Goal: Answer question/provide support: Share knowledge or assist other users

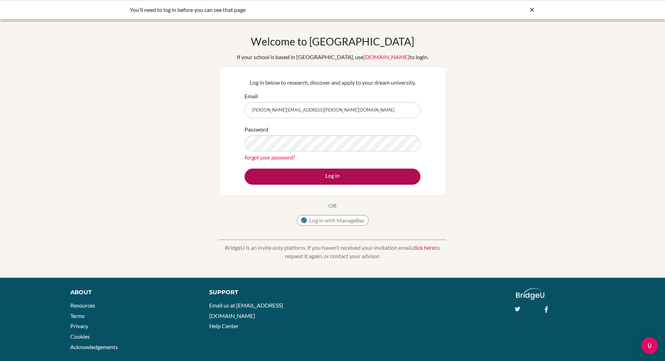
click at [330, 175] on button "Log in" at bounding box center [333, 177] width 176 height 16
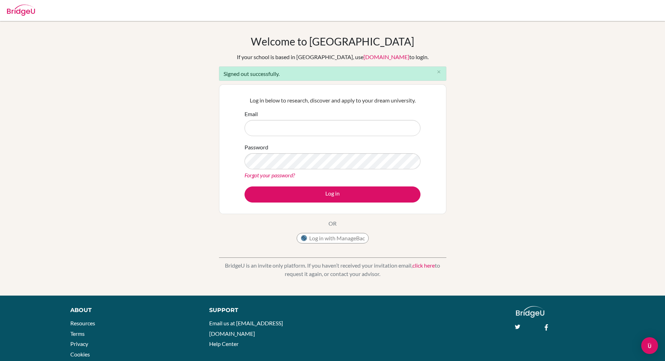
type input "[PERSON_NAME][EMAIL_ADDRESS][PERSON_NAME][DOMAIN_NAME]"
click at [313, 203] on div "Log in below to research, discover and apply to your dream university. Email pa…" at bounding box center [332, 149] width 185 height 115
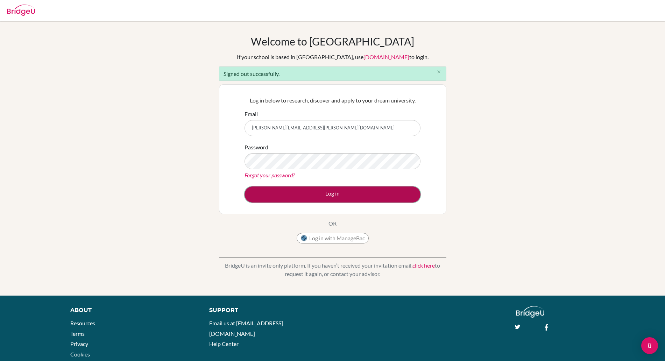
click at [314, 198] on button "Log in" at bounding box center [333, 195] width 176 height 16
type input "[PERSON_NAME][EMAIL_ADDRESS][PERSON_NAME][DOMAIN_NAME]"
click at [316, 194] on button "Log in" at bounding box center [333, 195] width 176 height 16
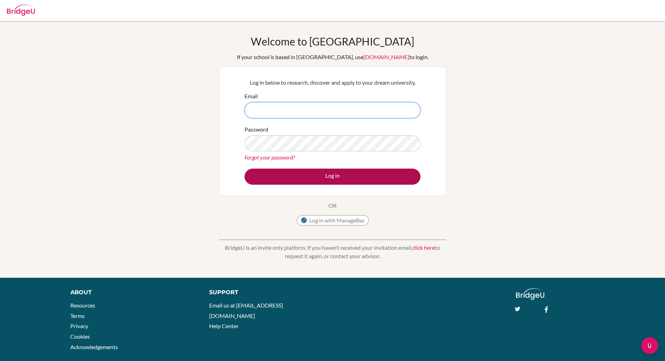
type input "[PERSON_NAME][EMAIL_ADDRESS][PERSON_NAME][DOMAIN_NAME]"
click at [341, 179] on button "Log in" at bounding box center [333, 177] width 176 height 16
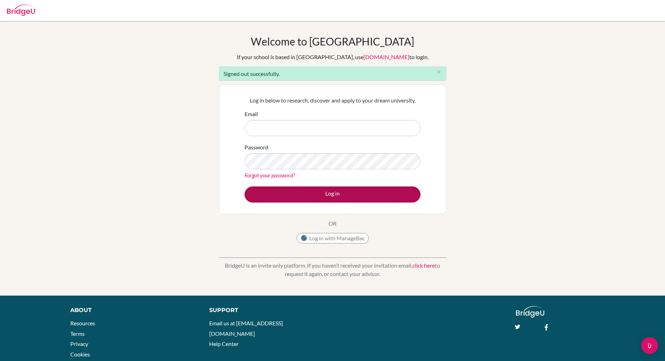
type input "[PERSON_NAME][EMAIL_ADDRESS][PERSON_NAME][DOMAIN_NAME]"
click at [334, 199] on button "Log in" at bounding box center [333, 195] width 176 height 16
type input "[PERSON_NAME][EMAIL_ADDRESS][PERSON_NAME][DOMAIN_NAME]"
click at [337, 197] on button "Log in" at bounding box center [333, 195] width 176 height 16
type input "[PERSON_NAME][EMAIL_ADDRESS][PERSON_NAME][DOMAIN_NAME]"
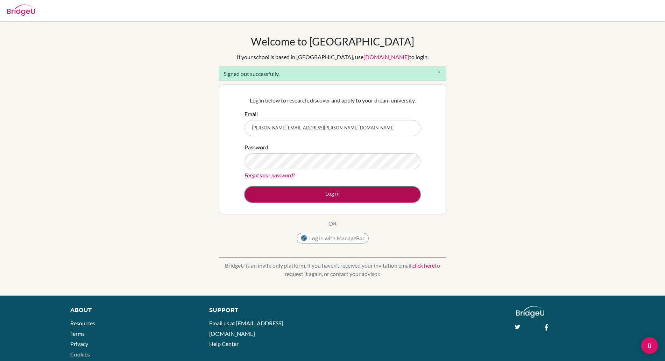
click at [321, 194] on button "Log in" at bounding box center [333, 195] width 176 height 16
type input "paul.rispin@bisvietnam.com"
click at [326, 195] on button "Log in" at bounding box center [333, 195] width 176 height 16
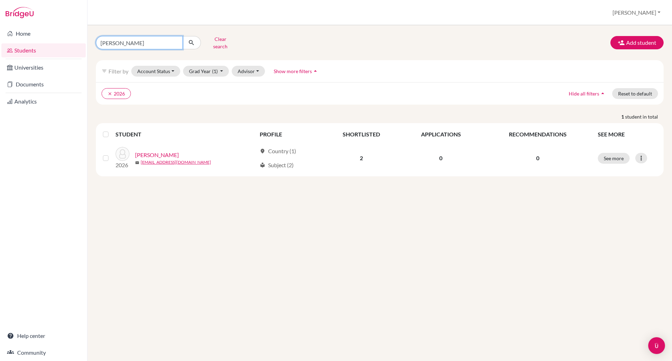
click at [114, 40] on input "[PERSON_NAME]" at bounding box center [139, 42] width 87 height 13
type input "n"
type input "soobin"
click button "submit" at bounding box center [191, 42] width 19 height 13
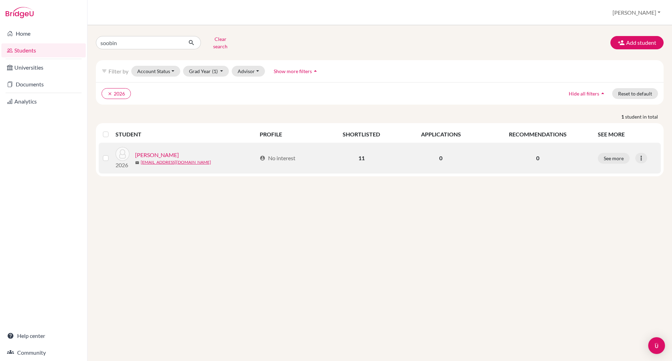
click at [155, 153] on link "Park, Isabella" at bounding box center [157, 155] width 44 height 8
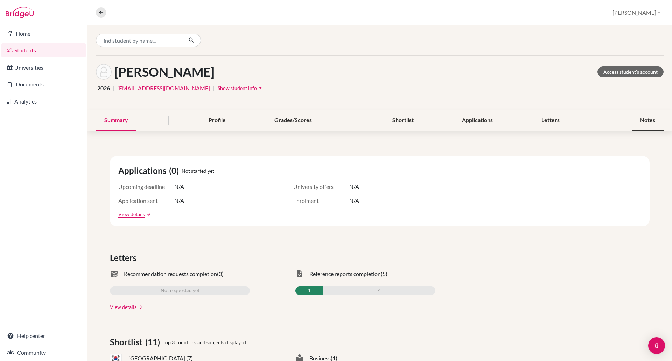
click at [632, 120] on div "Notes" at bounding box center [648, 120] width 32 height 21
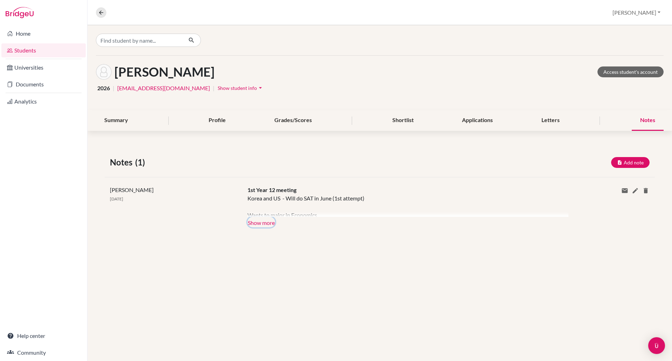
click at [268, 225] on button "Show more" at bounding box center [261, 222] width 28 height 11
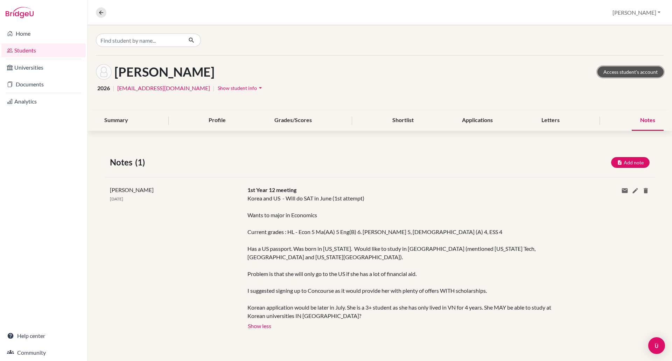
click at [629, 71] on link "Access student's account" at bounding box center [630, 72] width 66 height 11
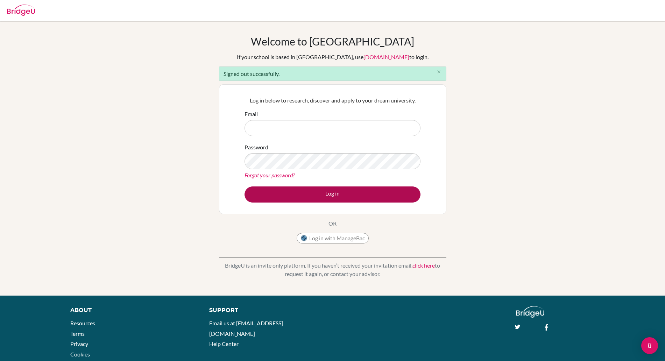
type input "[PERSON_NAME][EMAIL_ADDRESS][PERSON_NAME][DOMAIN_NAME]"
click at [349, 196] on button "Log in" at bounding box center [333, 195] width 176 height 16
type input "[PERSON_NAME][EMAIL_ADDRESS][PERSON_NAME][DOMAIN_NAME]"
click at [324, 195] on button "Log in" at bounding box center [333, 195] width 176 height 16
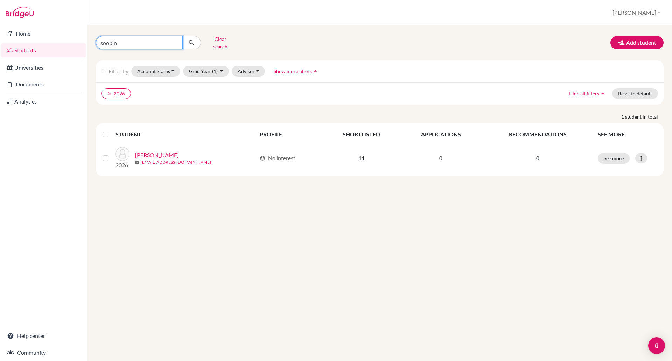
click at [147, 42] on input "soobin" at bounding box center [139, 42] width 87 height 13
type input "s"
type input "minh thu do"
click button "submit" at bounding box center [191, 42] width 19 height 13
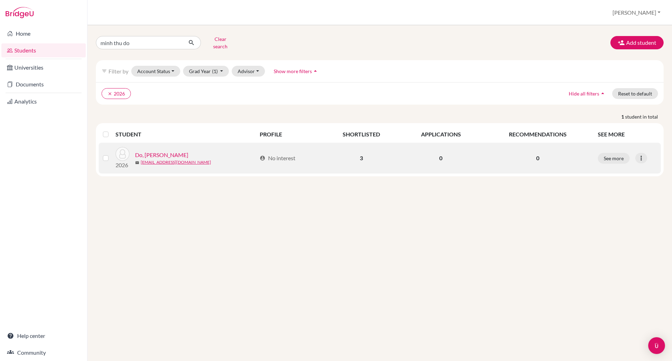
click at [155, 151] on link "Do, Minh Thu" at bounding box center [161, 155] width 53 height 8
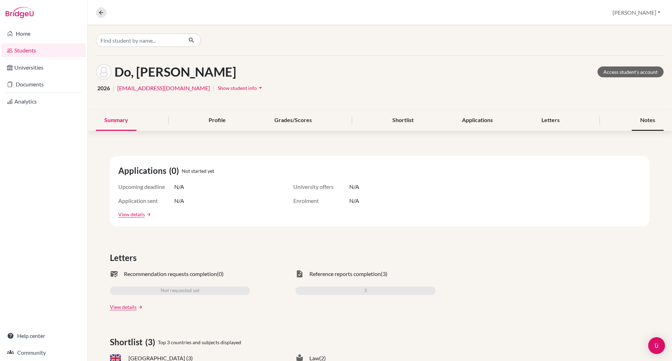
click at [645, 117] on div "Notes" at bounding box center [648, 120] width 32 height 21
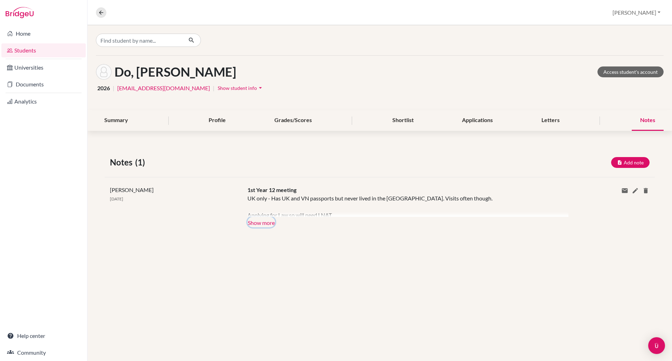
click at [262, 220] on button "Show more" at bounding box center [261, 222] width 28 height 11
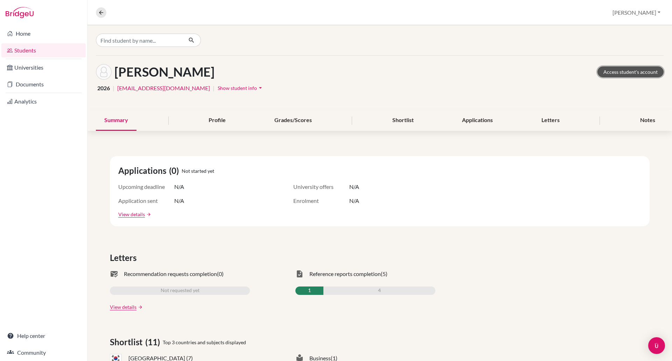
click at [624, 74] on link "Access student's account" at bounding box center [630, 72] width 66 height 11
click at [128, 45] on input "Find student by name..." at bounding box center [139, 40] width 87 height 13
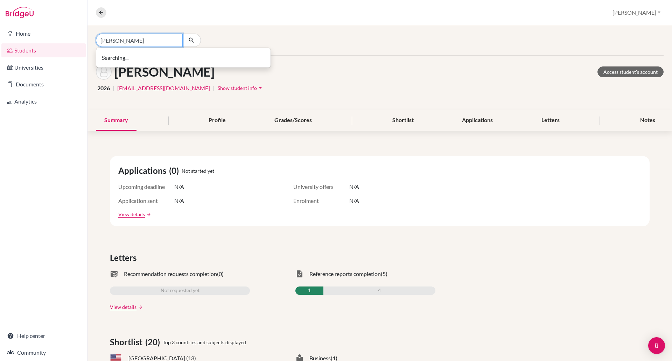
type input "nha tran"
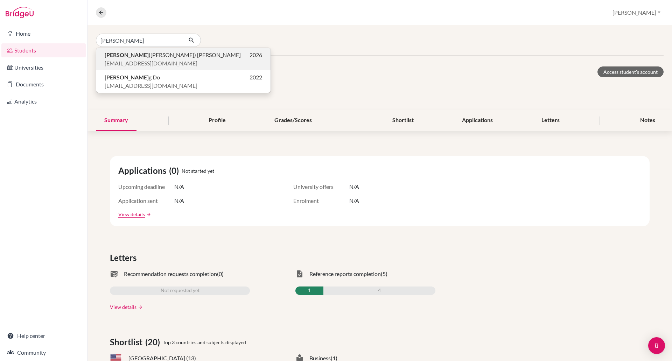
click at [110, 63] on span "atran2@bisvietnam.com" at bounding box center [151, 63] width 93 height 8
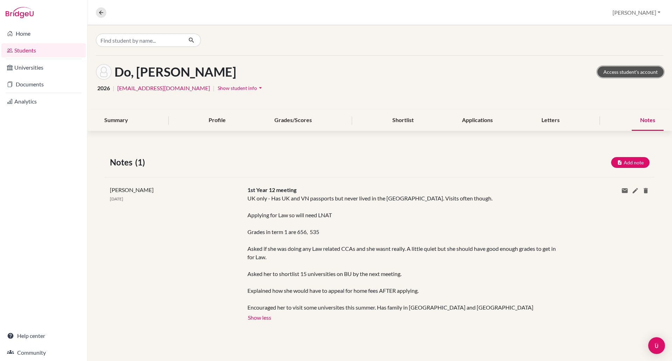
click at [614, 72] on link "Access student's account" at bounding box center [630, 72] width 66 height 11
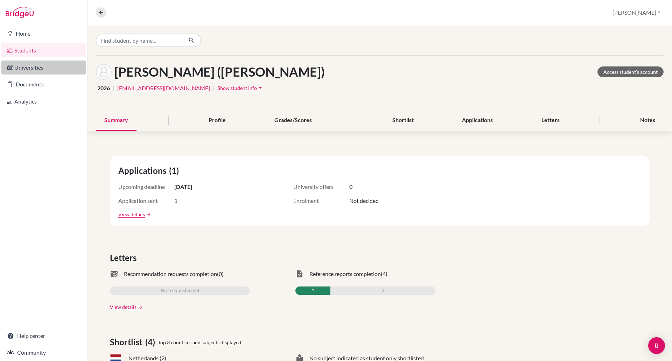
click at [27, 72] on link "Universities" at bounding box center [43, 68] width 84 height 14
click at [30, 74] on link "Universities" at bounding box center [43, 68] width 84 height 14
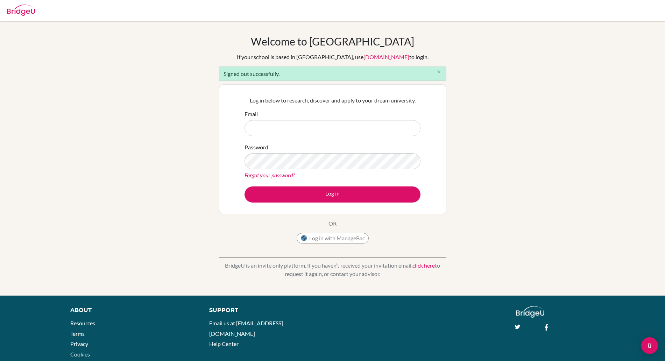
type input "[PERSON_NAME][EMAIL_ADDRESS][PERSON_NAME][DOMAIN_NAME]"
click at [327, 191] on button "Log in" at bounding box center [333, 195] width 176 height 16
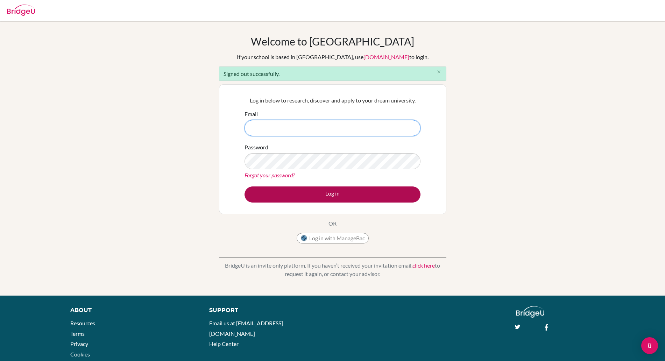
type input "[PERSON_NAME][EMAIL_ADDRESS][PERSON_NAME][DOMAIN_NAME]"
click at [337, 197] on button "Log in" at bounding box center [333, 195] width 176 height 16
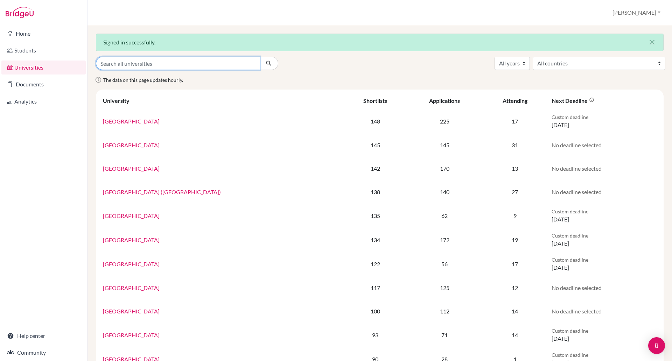
click at [120, 67] on input "Search all universities" at bounding box center [178, 63] width 164 height 13
type input "[GEOGRAPHIC_DATA]"
click at [260, 57] on button "submit" at bounding box center [269, 63] width 19 height 13
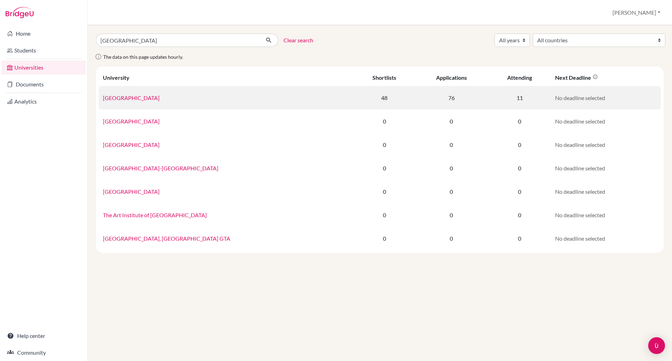
click at [125, 98] on link "[GEOGRAPHIC_DATA]" at bounding box center [131, 98] width 57 height 7
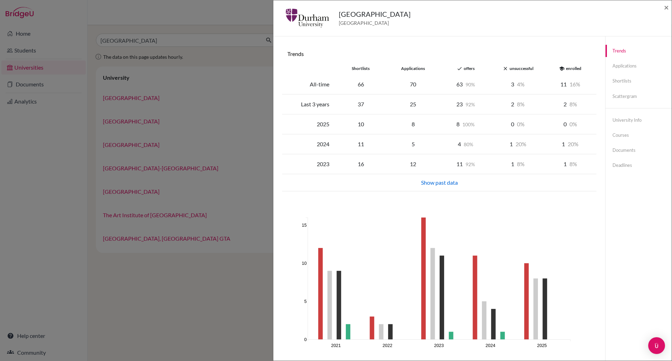
scroll to position [10, 0]
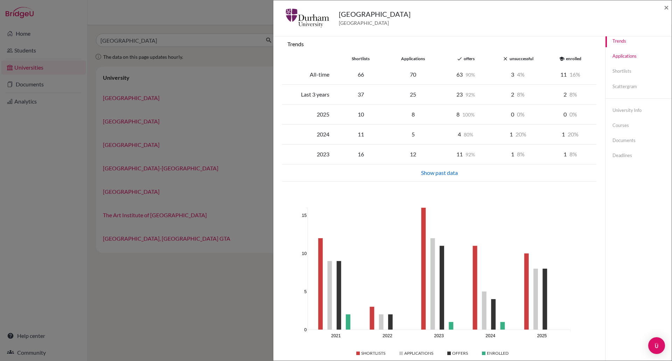
click at [624, 54] on link "Applications" at bounding box center [639, 56] width 66 height 12
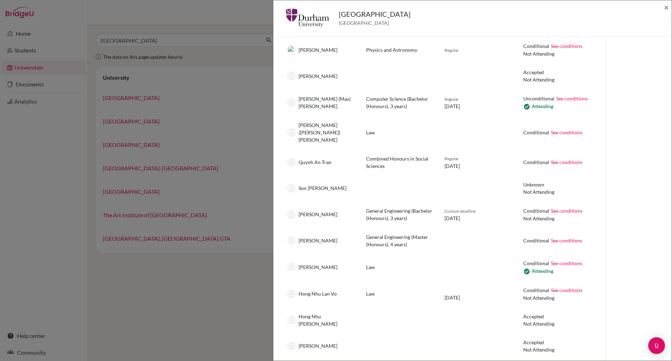
scroll to position [1697, 0]
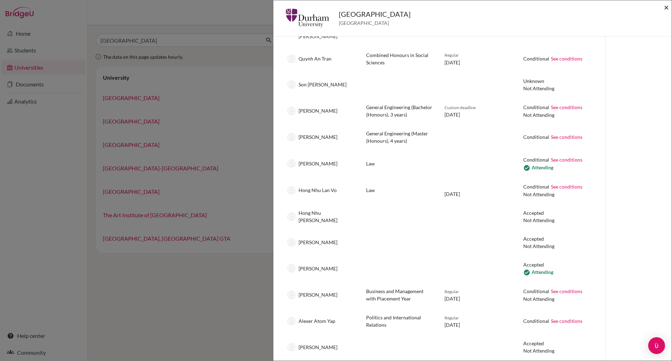
click at [665, 7] on span "×" at bounding box center [666, 7] width 5 height 10
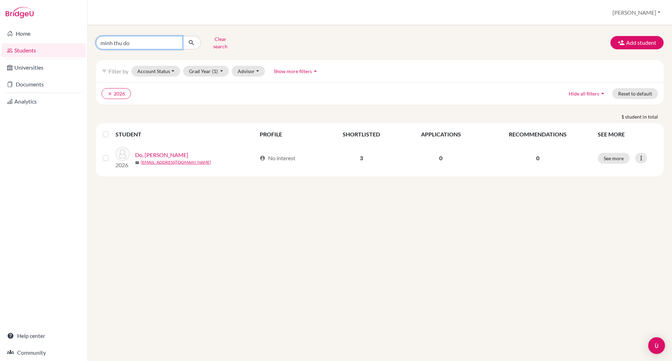
click at [136, 40] on input "minh thu do" at bounding box center [139, 42] width 87 height 13
type input "m"
type input "nha tran alexis"
click at [122, 88] on button "clear 2026" at bounding box center [116, 93] width 29 height 11
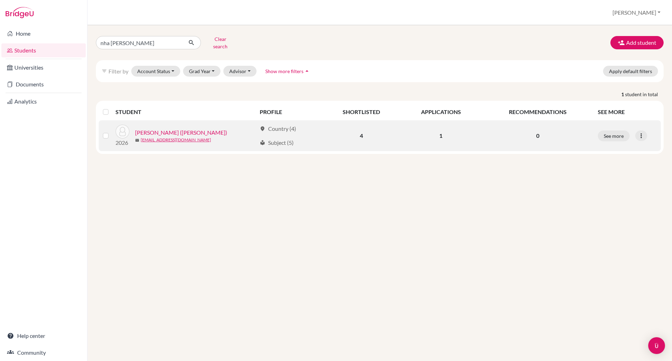
click at [172, 128] on link "Tran, Nha Tran (Alexis)" at bounding box center [181, 132] width 92 height 8
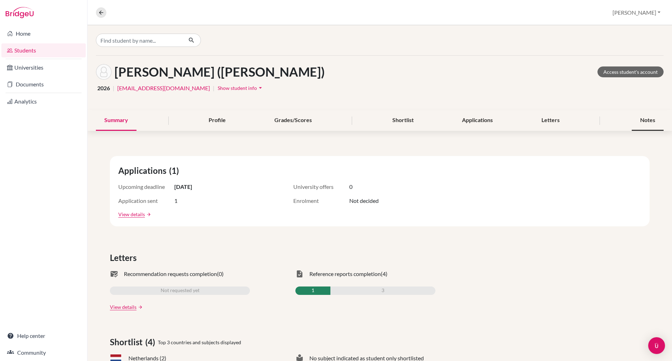
click at [637, 120] on div "Notes" at bounding box center [648, 120] width 32 height 21
click at [636, 120] on div "Summary Profile Grades/Scores Shortlist Applications Letters Notes" at bounding box center [380, 120] width 568 height 21
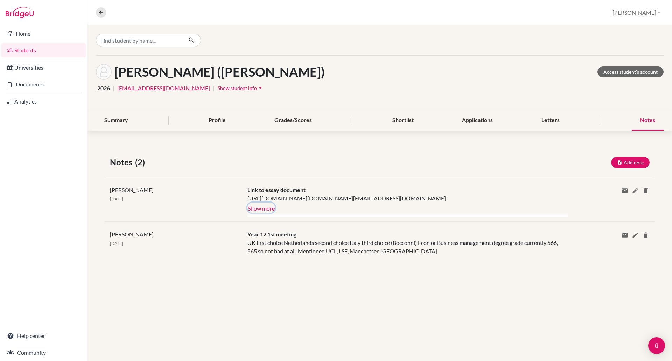
click at [257, 213] on button "Show more" at bounding box center [261, 208] width 28 height 11
drag, startPoint x: 594, startPoint y: 207, endPoint x: 237, endPoint y: 207, distance: 357.0
click at [242, 207] on div "Link to essay document https://apc01.safelinks.protection.outlook.com/?url=http…" at bounding box center [402, 199] width 321 height 27
click at [247, 203] on div "https://apc01.safelinks.protection.outlook.com/?url=https%3A%2F%2Fdocs.google.c…" at bounding box center [402, 198] width 310 height 8
drag, startPoint x: 235, startPoint y: 199, endPoint x: 600, endPoint y: 207, distance: 364.8
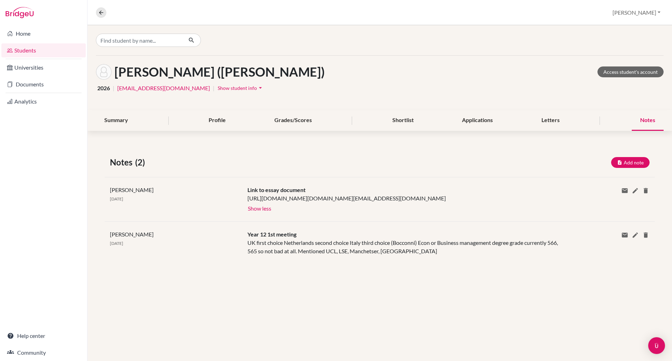
click at [563, 207] on div "Link to essay document https://apc01.safelinks.protection.outlook.com/?url=http…" at bounding box center [402, 199] width 321 height 27
copy div "https://apc01.safelinks.protection.outlook.com/?url=https%3A%2F%2Fdocs.google.c…"
click at [650, 160] on button "Add note" at bounding box center [630, 162] width 39 height 11
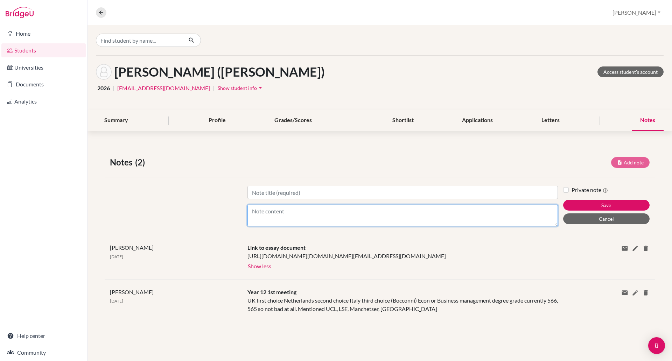
click at [247, 218] on textarea "Content" at bounding box center [402, 216] width 310 height 22
type textarea "Applying EARLY to Bocconi with a deadline 26th September!!! Prediction likely t…"
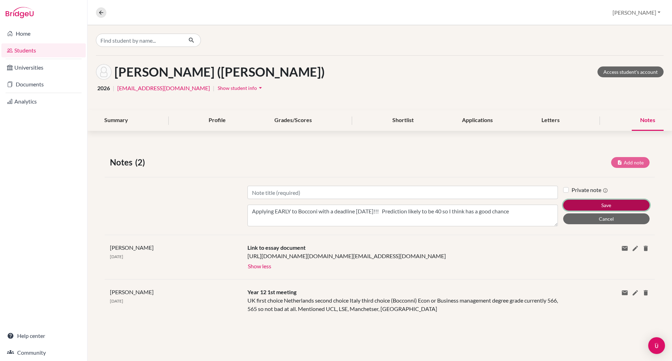
click at [642, 205] on button "Save" at bounding box center [606, 205] width 86 height 11
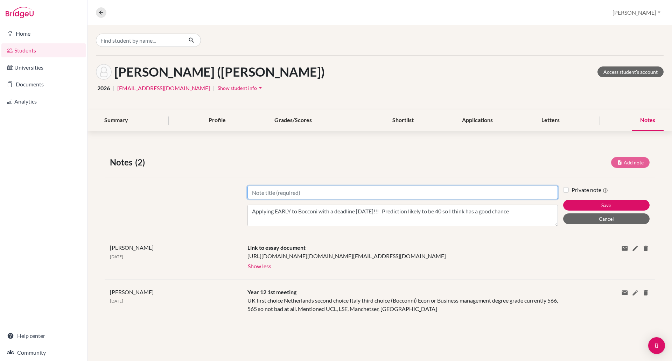
click at [363, 192] on input "Title" at bounding box center [402, 192] width 310 height 13
type input "Yr 13 meeting"
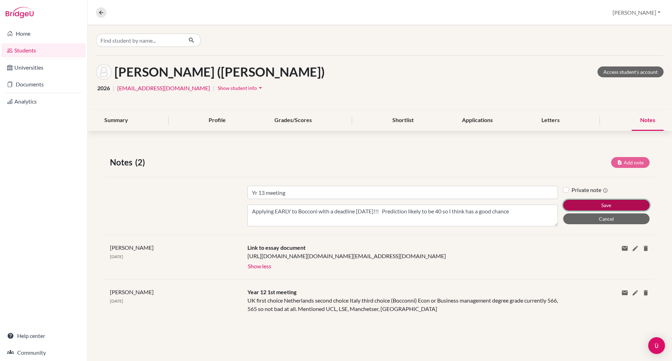
click at [635, 207] on button "Save" at bounding box center [606, 205] width 86 height 11
